Goal: Task Accomplishment & Management: Manage account settings

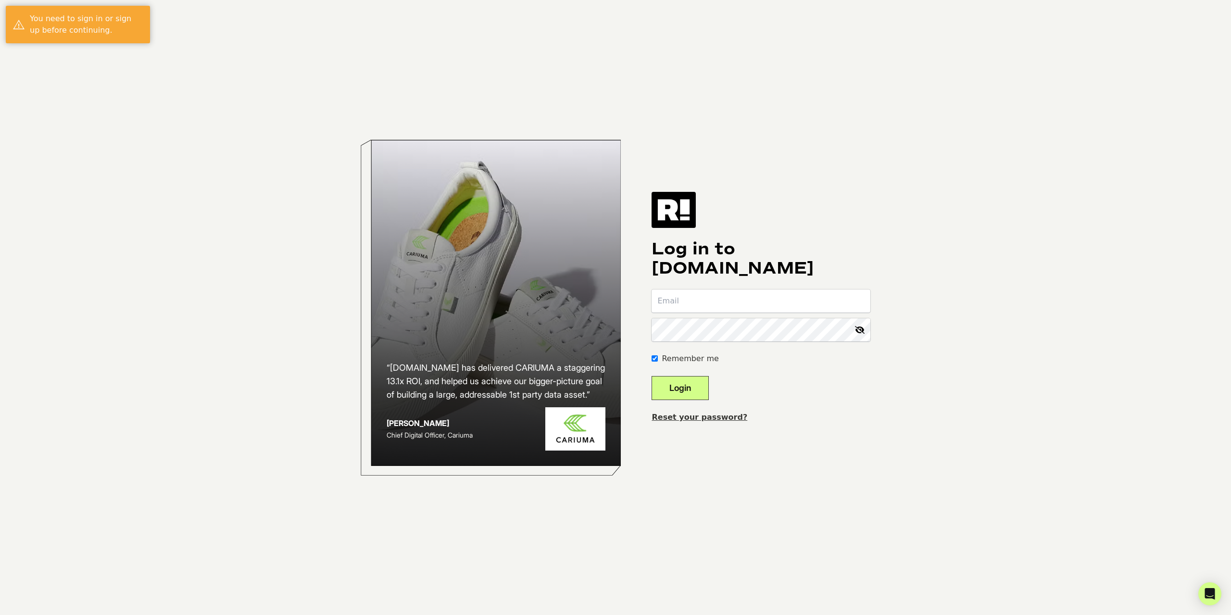
type input "[PERSON_NAME][EMAIL_ADDRESS][DOMAIN_NAME]"
click at [693, 391] on button "Login" at bounding box center [679, 388] width 57 height 24
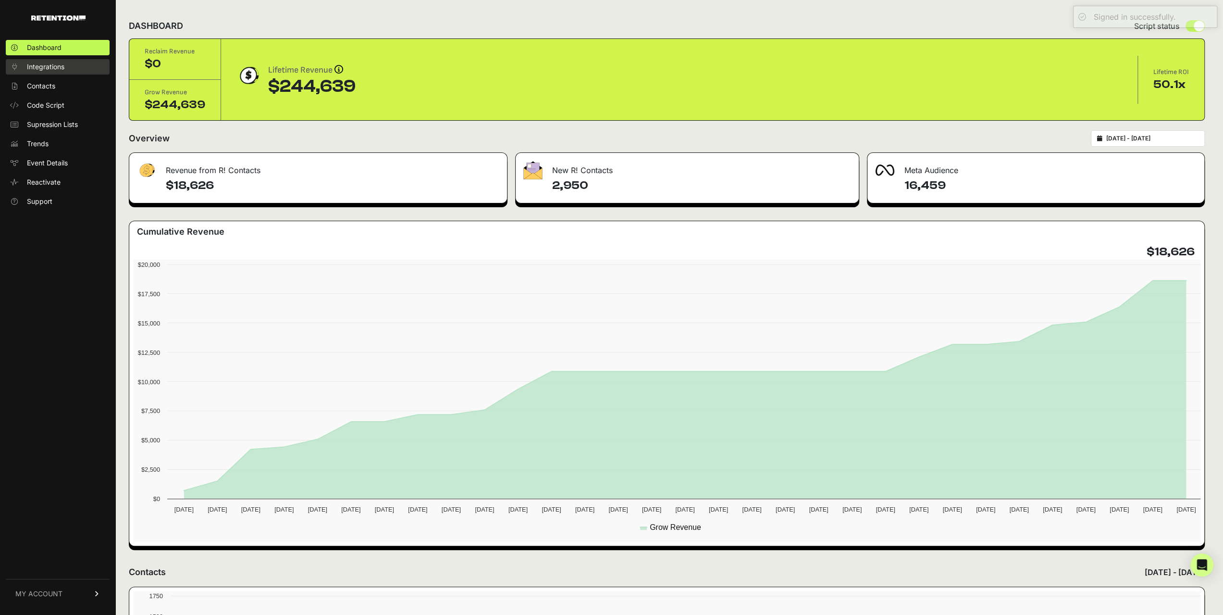
click at [47, 68] on span "Integrations" at bounding box center [45, 67] width 37 height 10
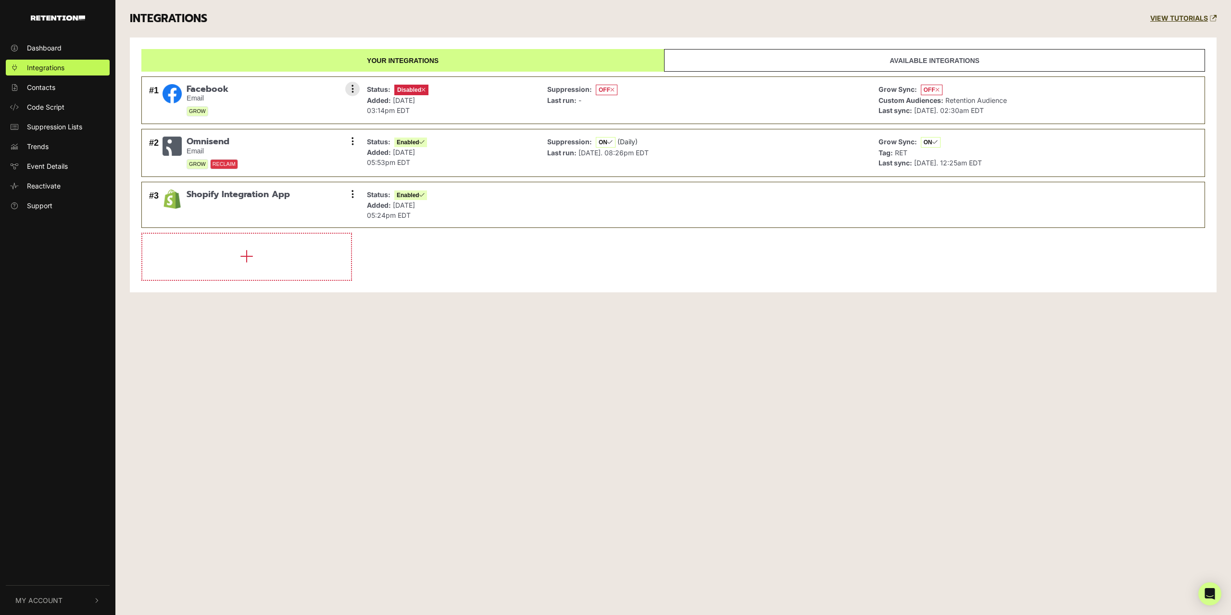
click at [499, 95] on div "Status: Disabled Added: Jun 5, 2024 03:14pm EDT" at bounding box center [449, 100] width 175 height 37
click at [349, 89] on button at bounding box center [352, 89] width 14 height 14
click at [285, 87] on link "Settings" at bounding box center [293, 89] width 91 height 21
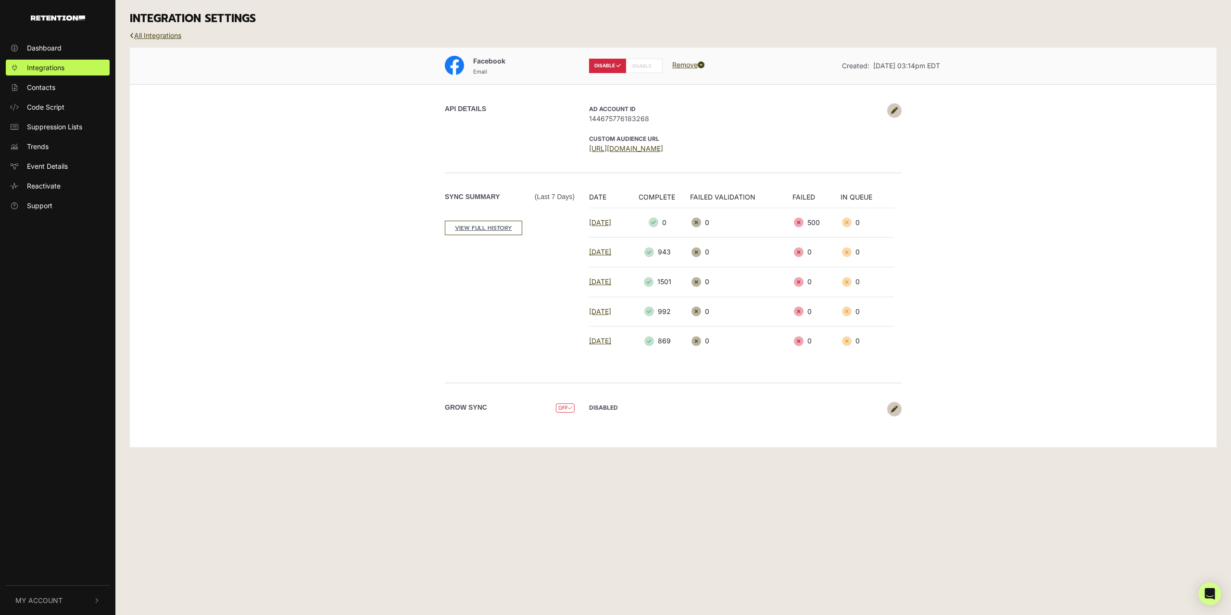
click at [897, 113] on link at bounding box center [894, 110] width 14 height 14
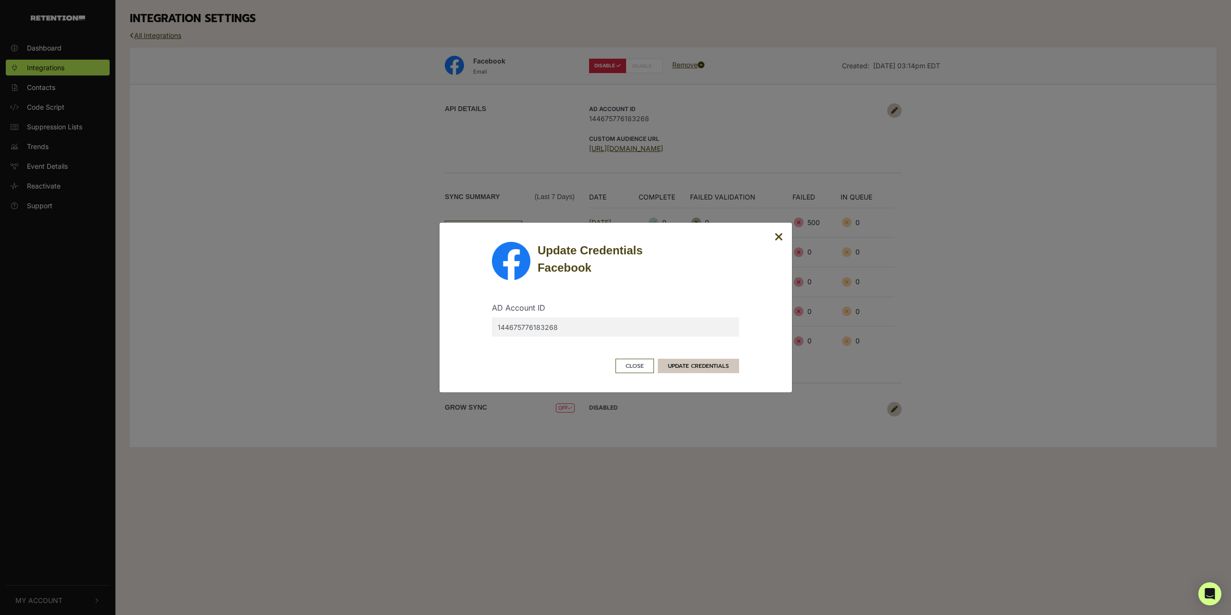
click at [697, 365] on button "UPDATE CREDENTIALS" at bounding box center [698, 366] width 81 height 14
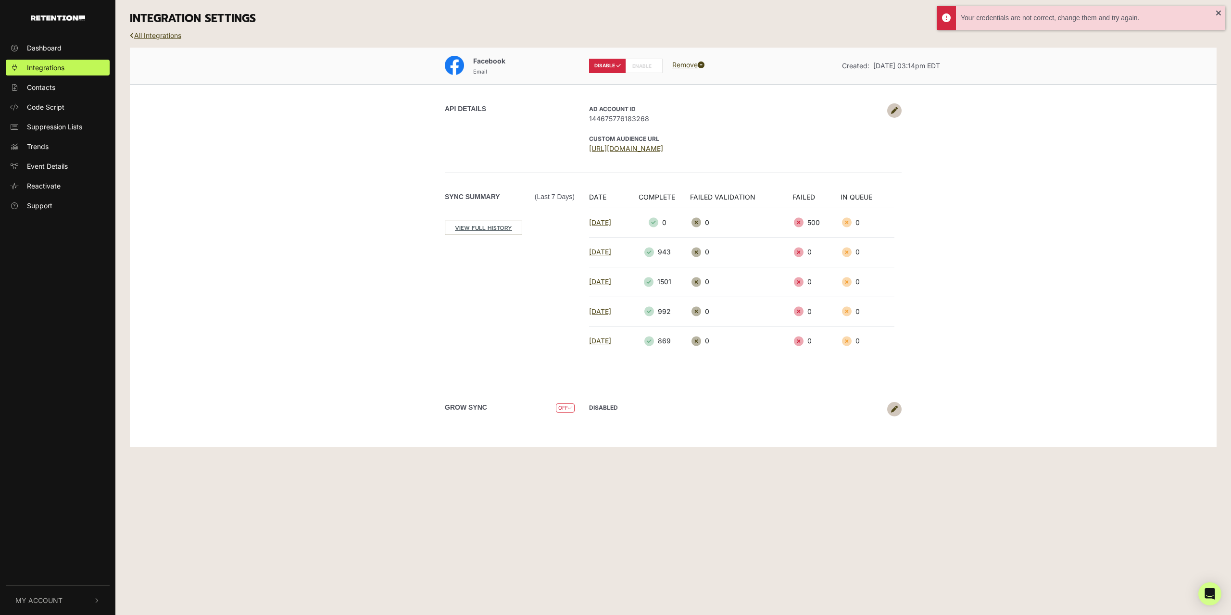
click at [649, 67] on label "ENABLE" at bounding box center [643, 66] width 37 height 14
radio input "false"
radio input "true"
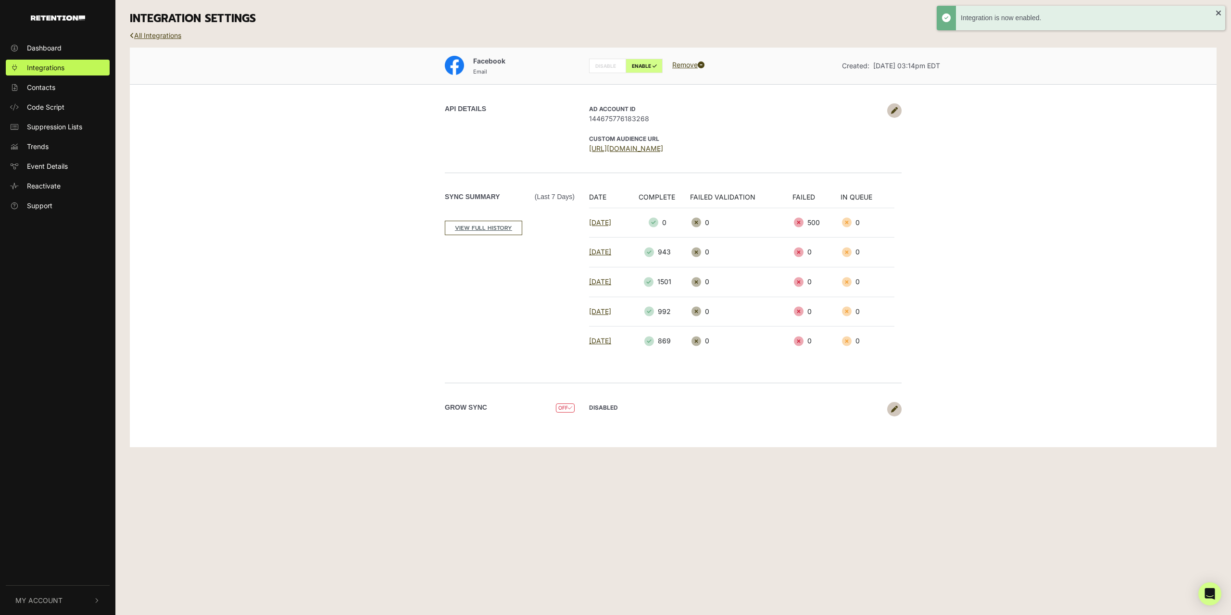
click at [463, 68] on img at bounding box center [454, 65] width 19 height 19
click at [461, 65] on img at bounding box center [454, 65] width 19 height 19
click at [484, 59] on span "Facebook" at bounding box center [489, 61] width 32 height 8
click at [162, 36] on link "All Integrations" at bounding box center [155, 35] width 51 height 8
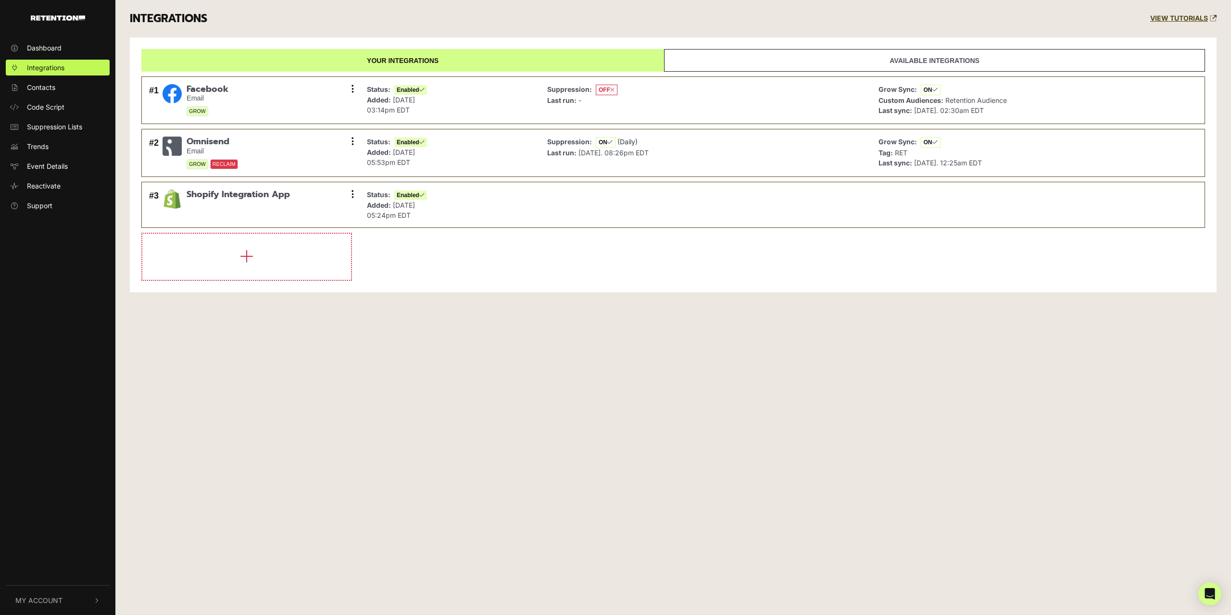
click at [813, 56] on link "Available integrations" at bounding box center [934, 60] width 541 height 23
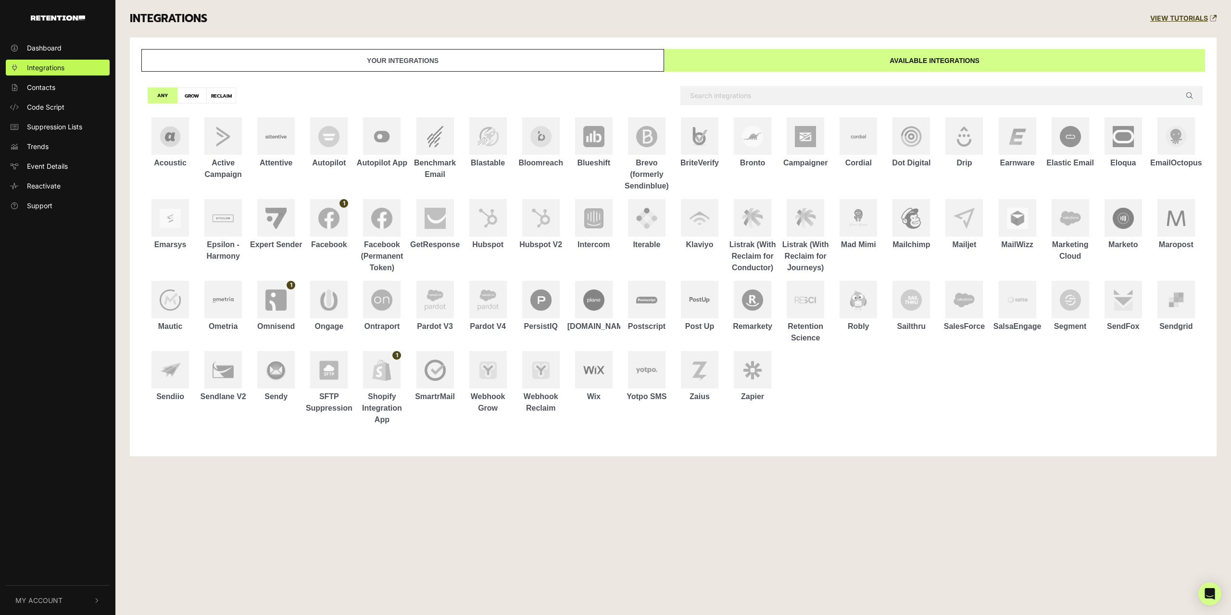
click at [525, 56] on link "Your integrations" at bounding box center [402, 60] width 523 height 23
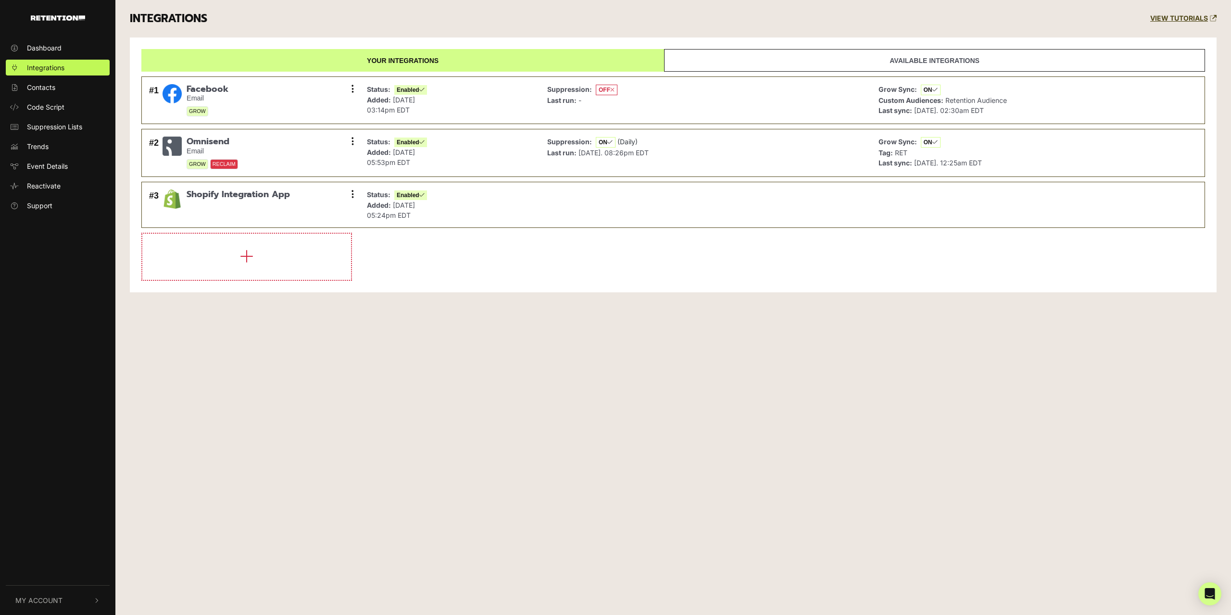
click at [856, 53] on link "Available integrations" at bounding box center [934, 60] width 541 height 23
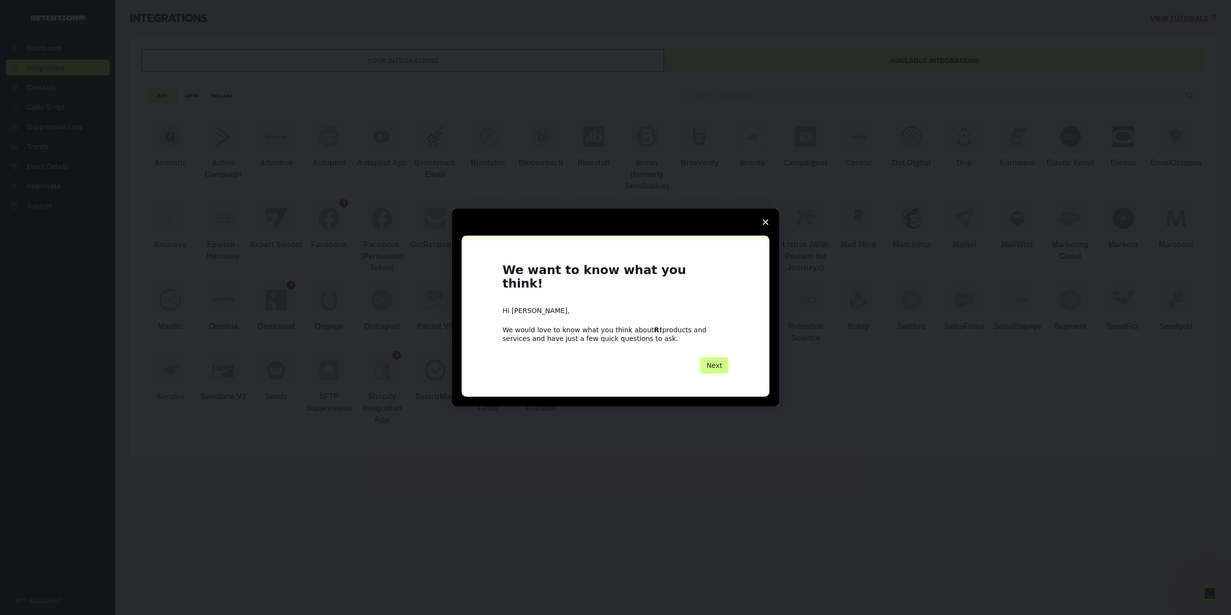
click at [760, 225] on span "Close survey" at bounding box center [765, 222] width 27 height 27
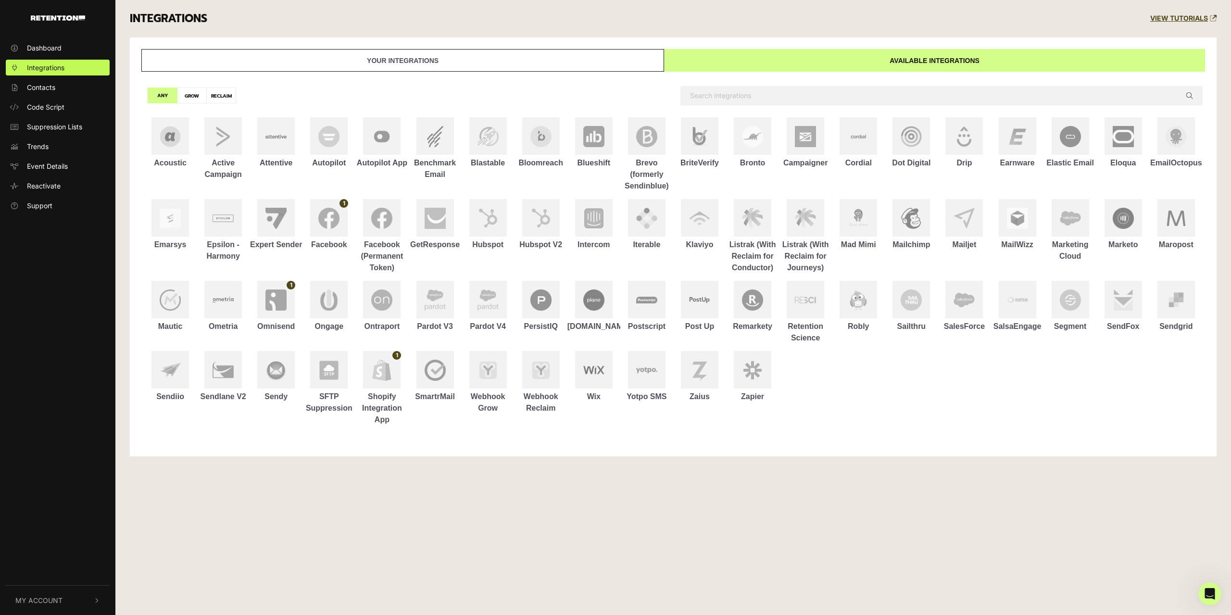
click at [504, 60] on link "Your integrations" at bounding box center [402, 60] width 523 height 23
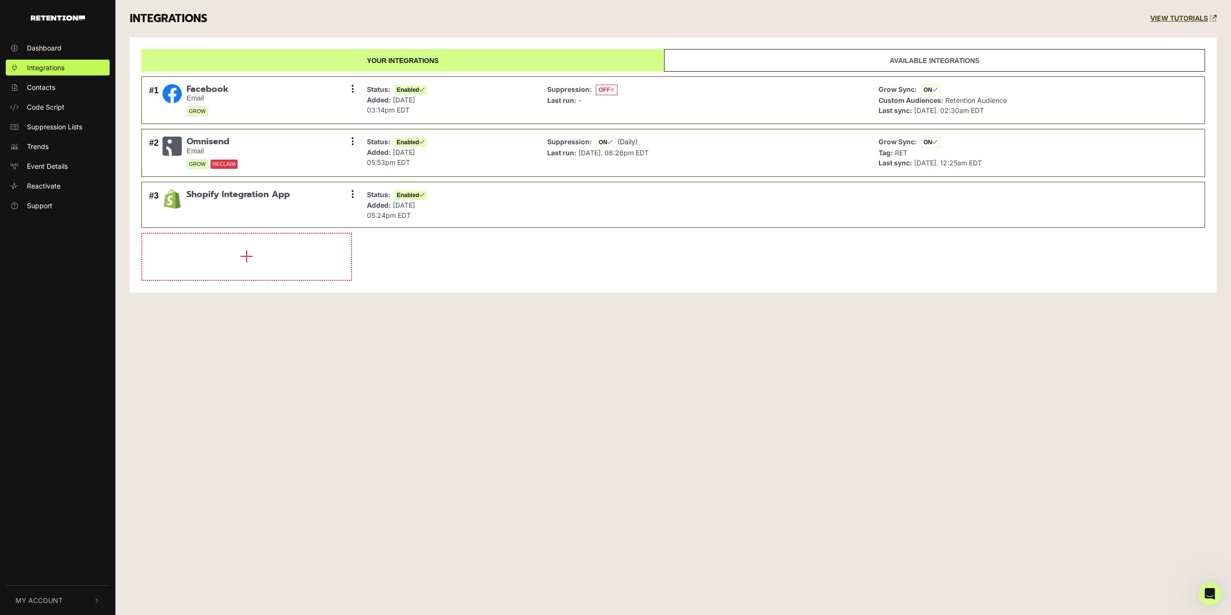
click at [705, 57] on link "Available integrations" at bounding box center [934, 60] width 541 height 23
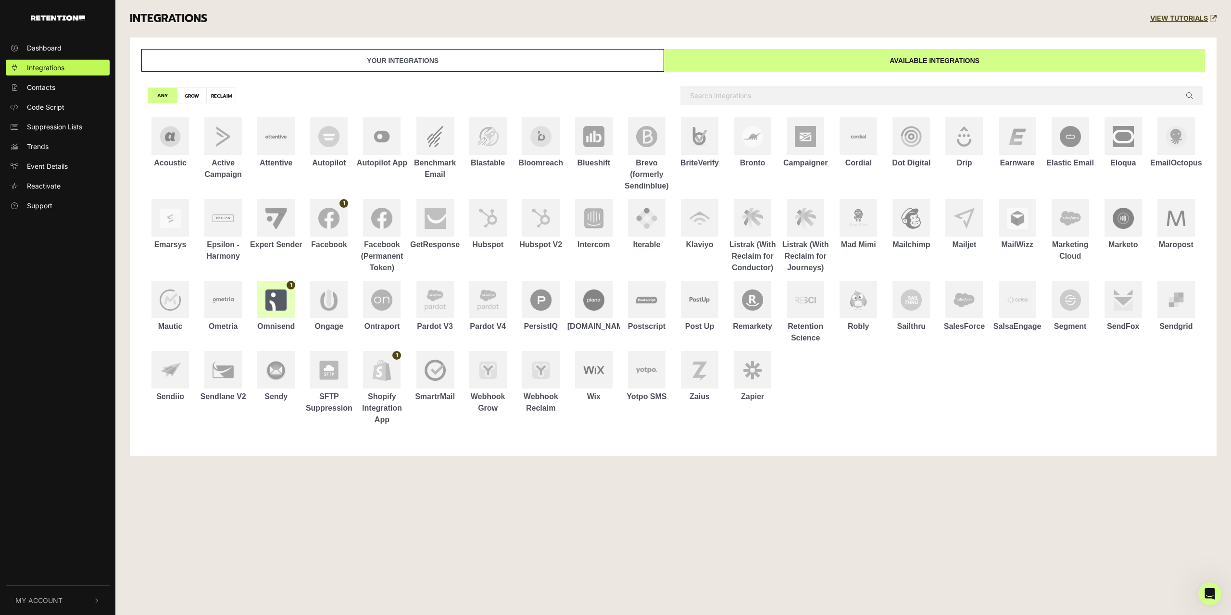
click at [266, 290] on img at bounding box center [275, 299] width 21 height 21
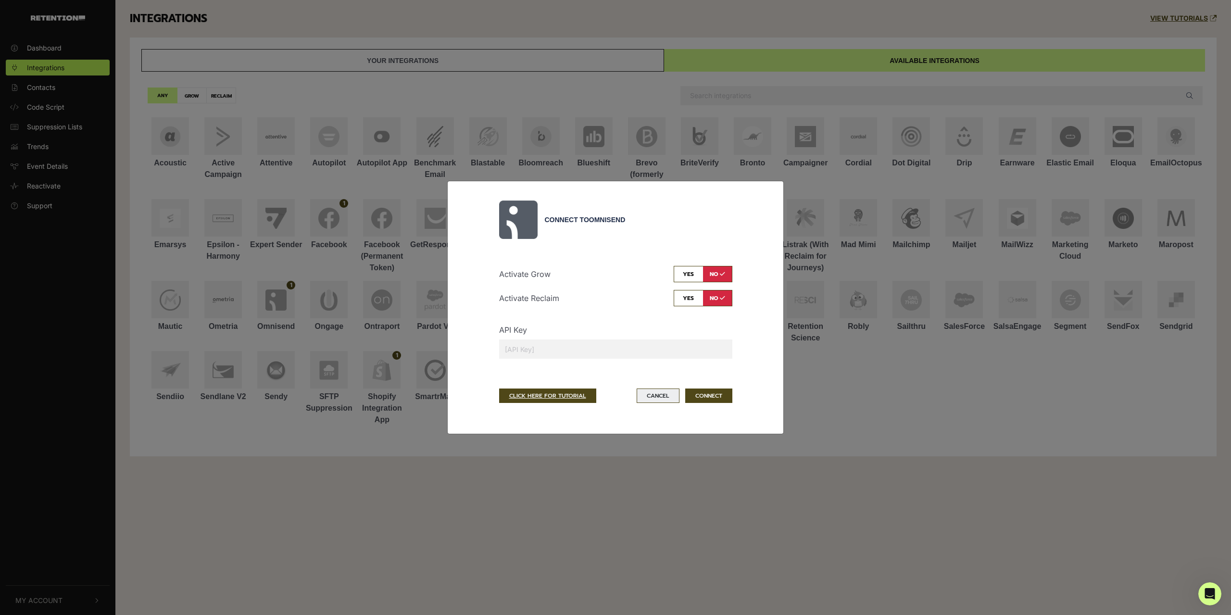
click at [664, 394] on button "Cancel" at bounding box center [657, 395] width 43 height 14
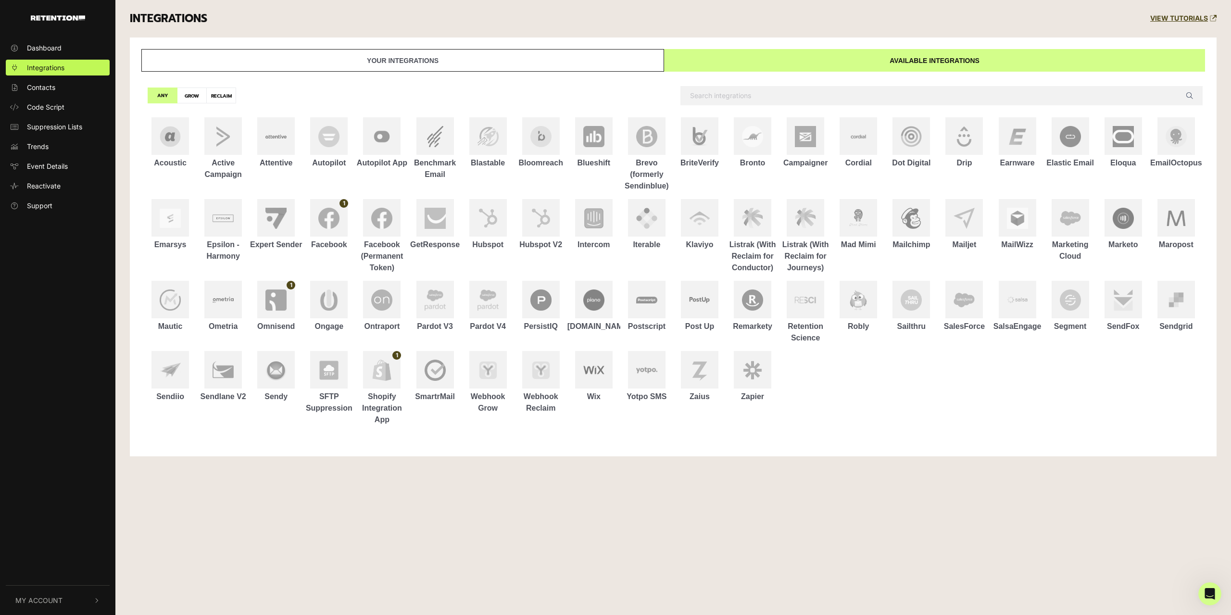
click at [482, 65] on link "Your integrations" at bounding box center [402, 60] width 523 height 23
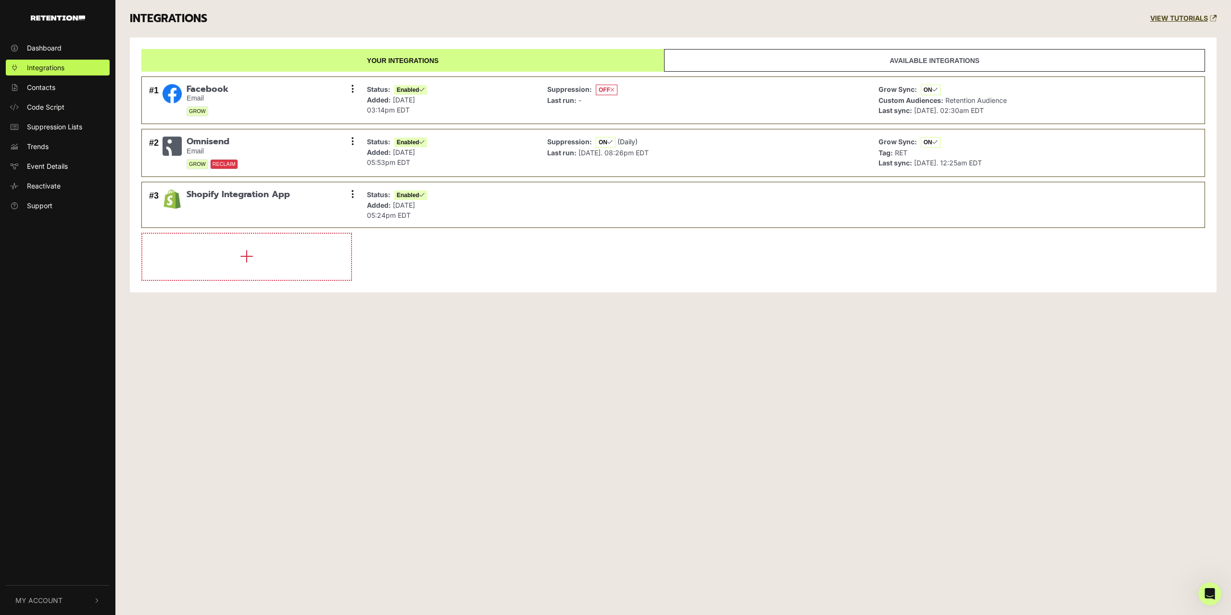
click at [751, 60] on link "Available integrations" at bounding box center [934, 60] width 541 height 23
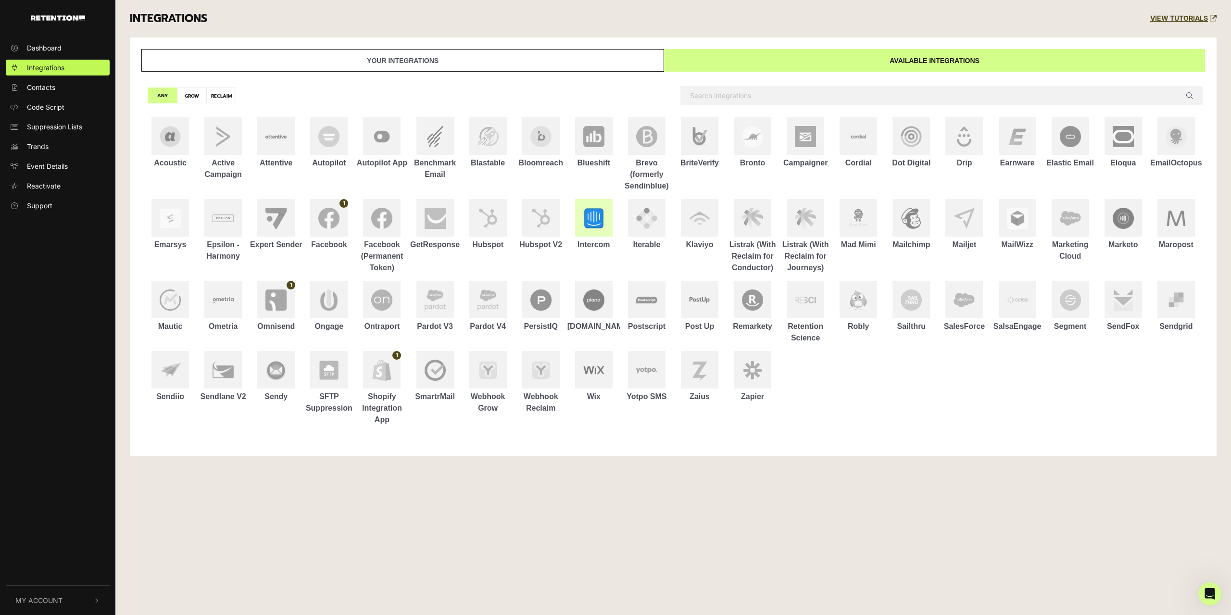
click at [590, 230] on div at bounding box center [593, 217] width 37 height 37
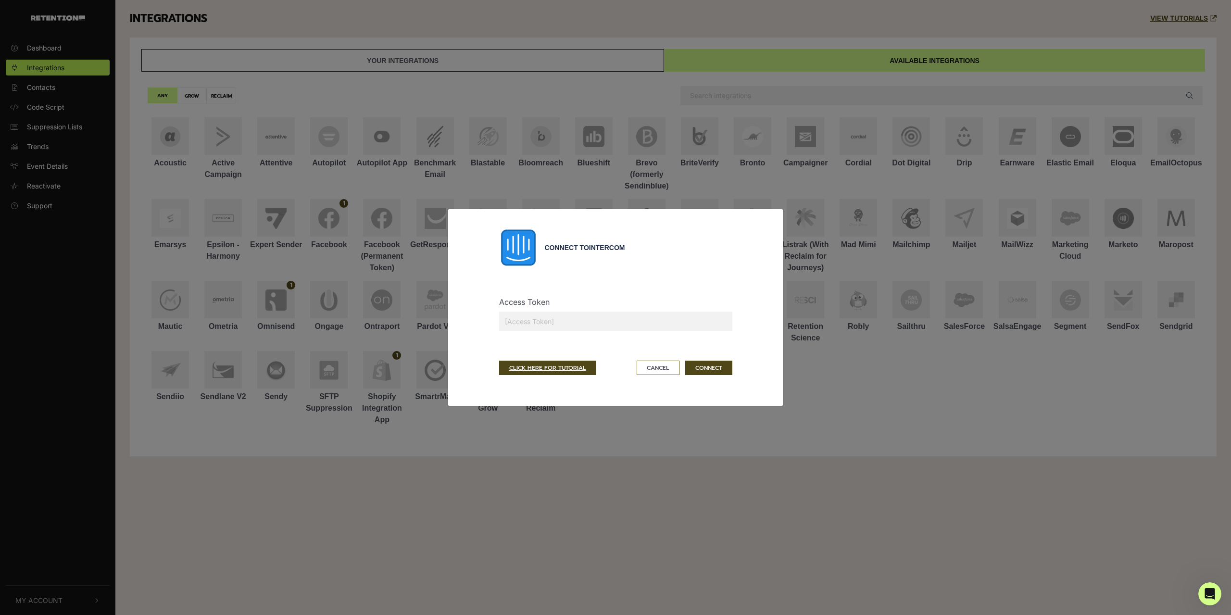
click at [579, 320] on input "text" at bounding box center [615, 321] width 233 height 19
click at [519, 368] on link "CLICK HERE FOR TUTORIAL" at bounding box center [547, 368] width 97 height 14
